Goal: Information Seeking & Learning: Learn about a topic

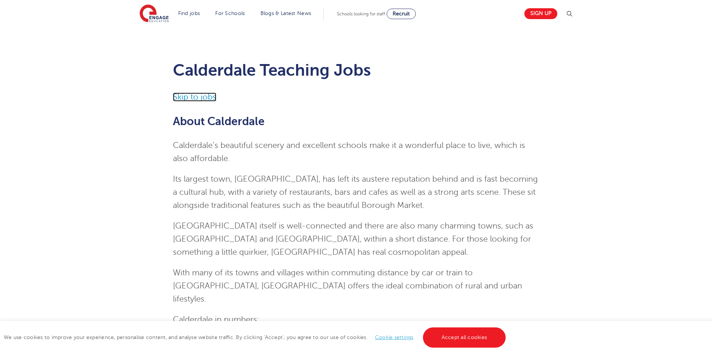
click at [186, 97] on link "Skip to jobs" at bounding box center [194, 96] width 43 height 9
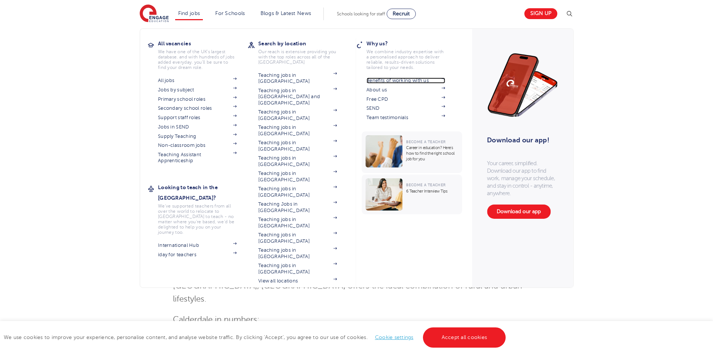
click at [395, 80] on link "Benefits of working with us" at bounding box center [406, 81] width 79 height 6
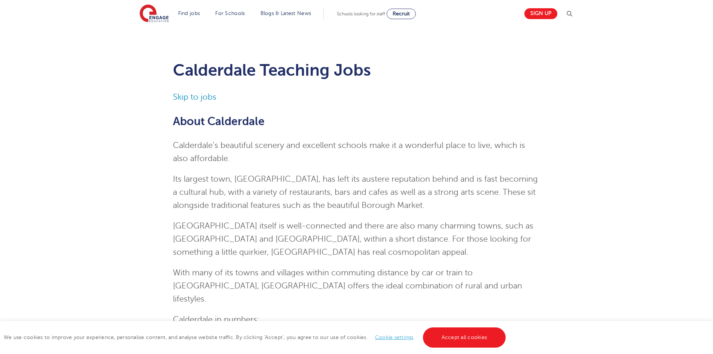
scroll to position [848, 0]
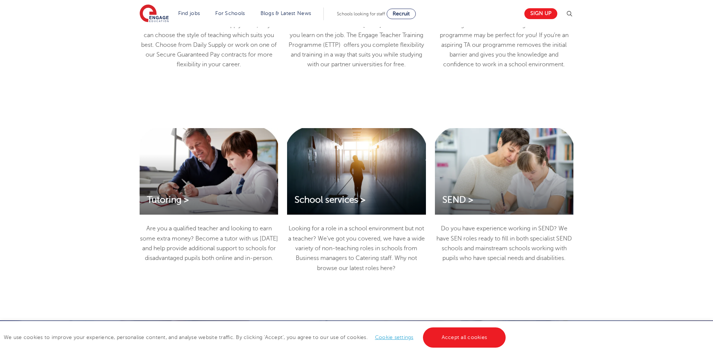
scroll to position [973, 0]
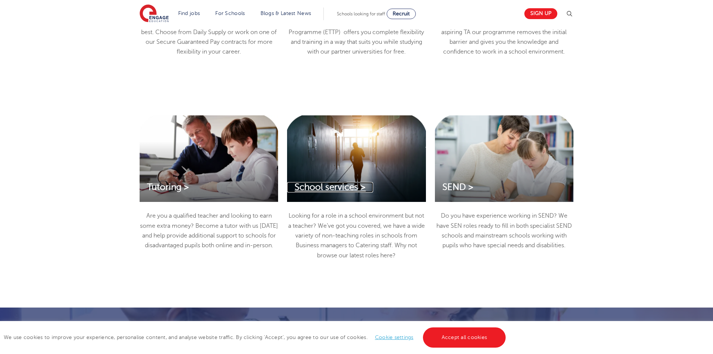
click at [338, 188] on span "School services >" at bounding box center [330, 187] width 71 height 10
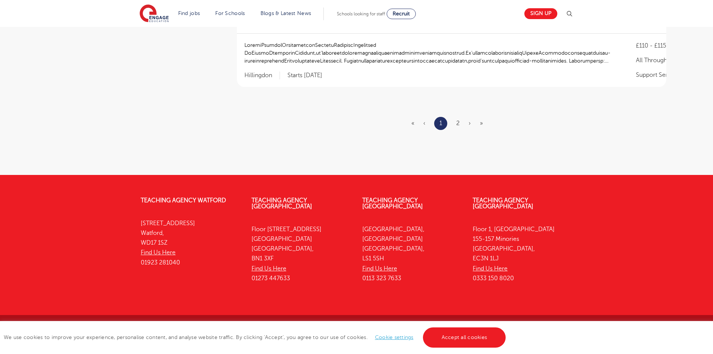
scroll to position [936, 0]
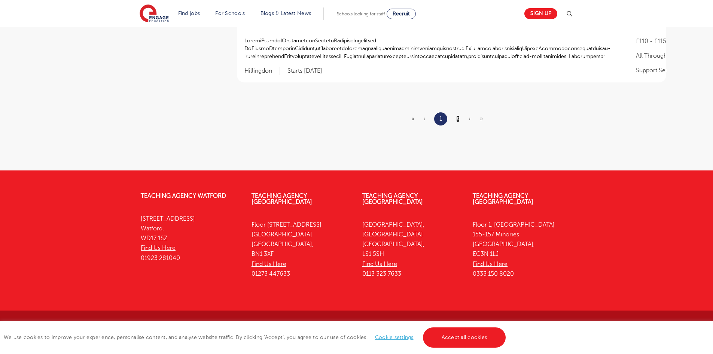
click at [459, 117] on link "2" at bounding box center [457, 118] width 3 height 7
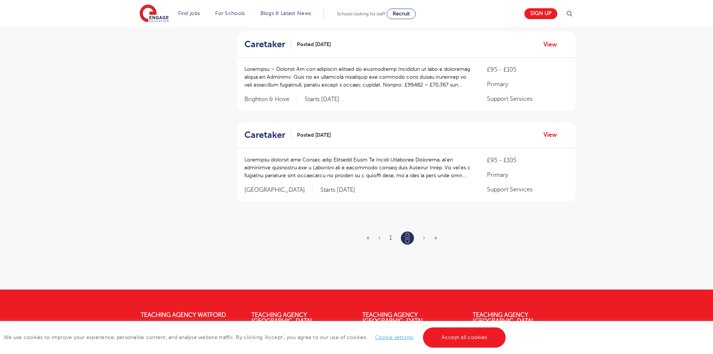
scroll to position [666, 0]
